Goal: Information Seeking & Learning: Learn about a topic

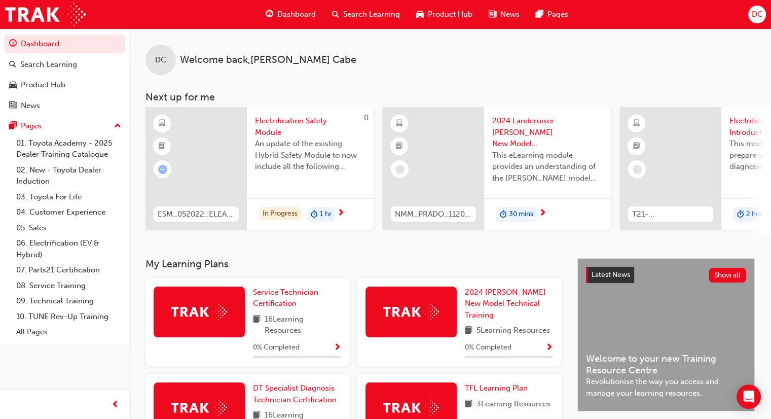
click at [733, 54] on div "DC Welcome back , [PERSON_NAME]" at bounding box center [450, 51] width 642 height 47
click at [755, 15] on span "DC" at bounding box center [756, 15] width 11 height 12
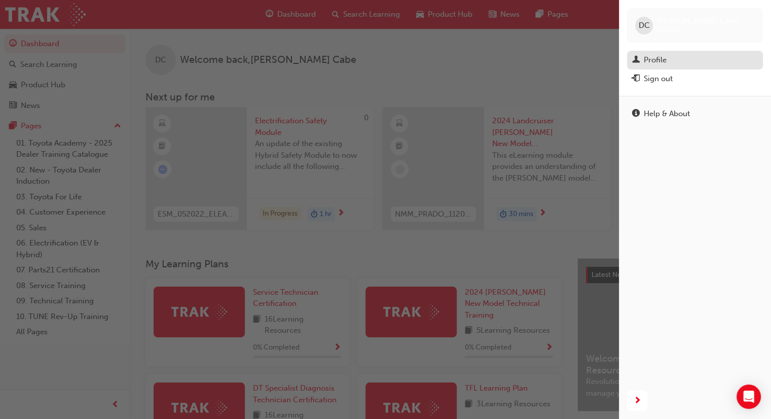
click at [657, 59] on div "Profile" at bounding box center [655, 60] width 23 height 12
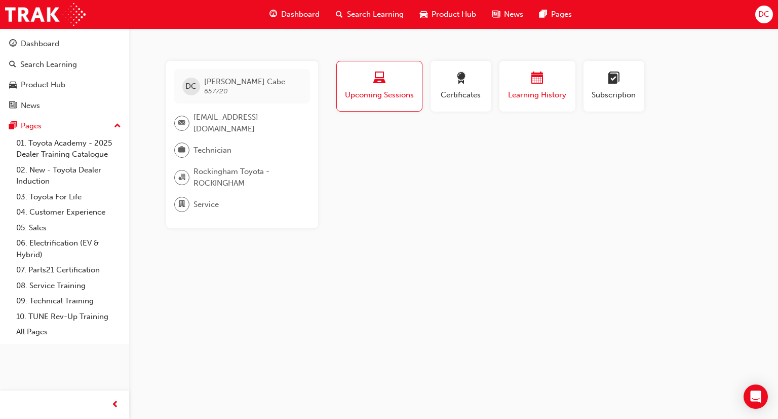
click at [540, 97] on span "Learning History" at bounding box center [537, 95] width 61 height 12
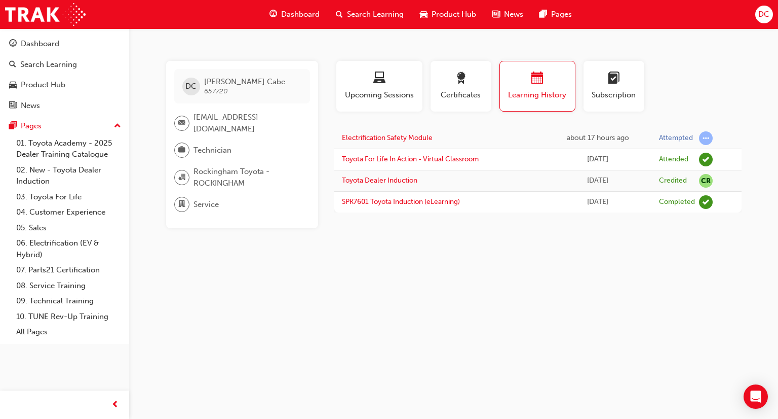
click at [294, 12] on span "Dashboard" at bounding box center [300, 15] width 39 height 12
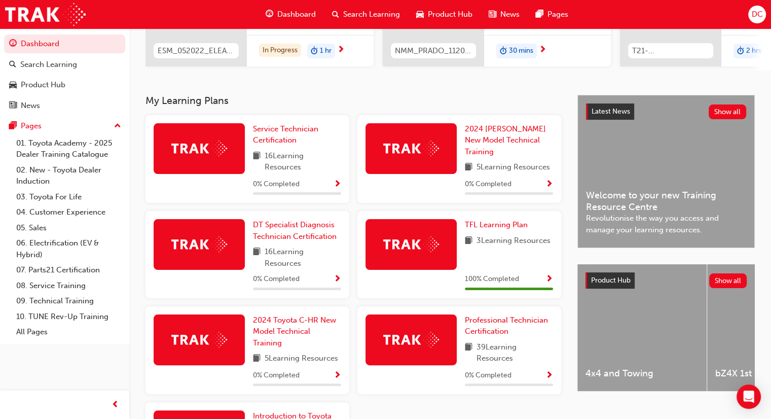
scroll to position [161, 0]
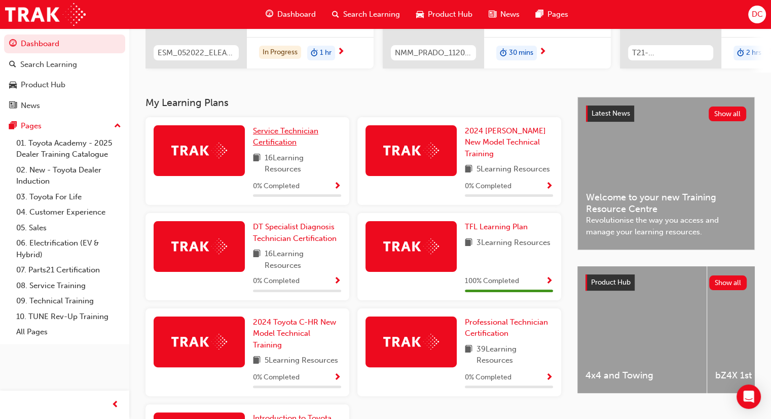
click at [280, 133] on span "Service Technician Certification" at bounding box center [285, 136] width 65 height 21
